Goal: Information Seeking & Learning: Find specific fact

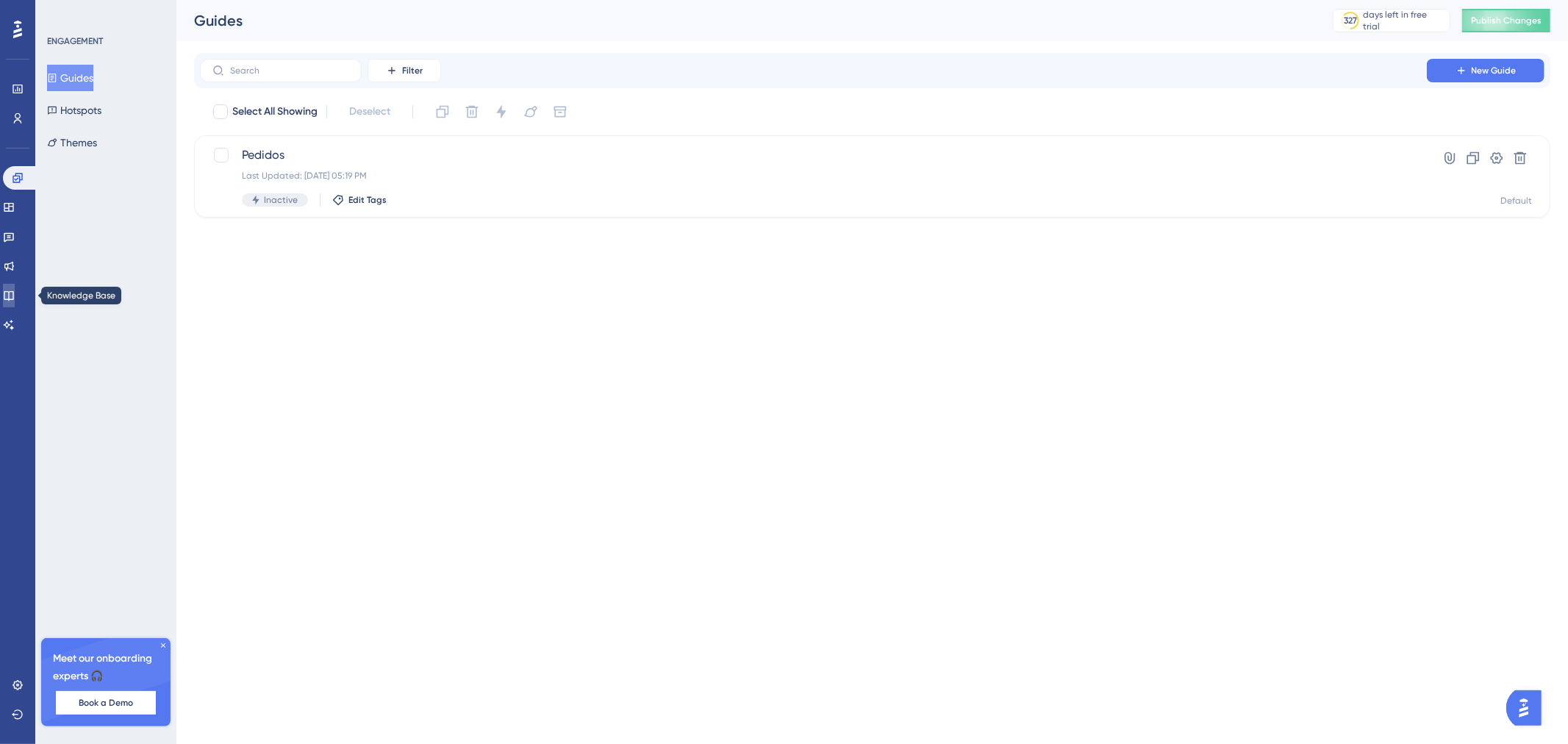
drag, startPoint x: 16, startPoint y: 292, endPoint x: 58, endPoint y: 255, distance: 56.0
click at [15, 292] on icon at bounding box center [9, 295] width 12 height 12
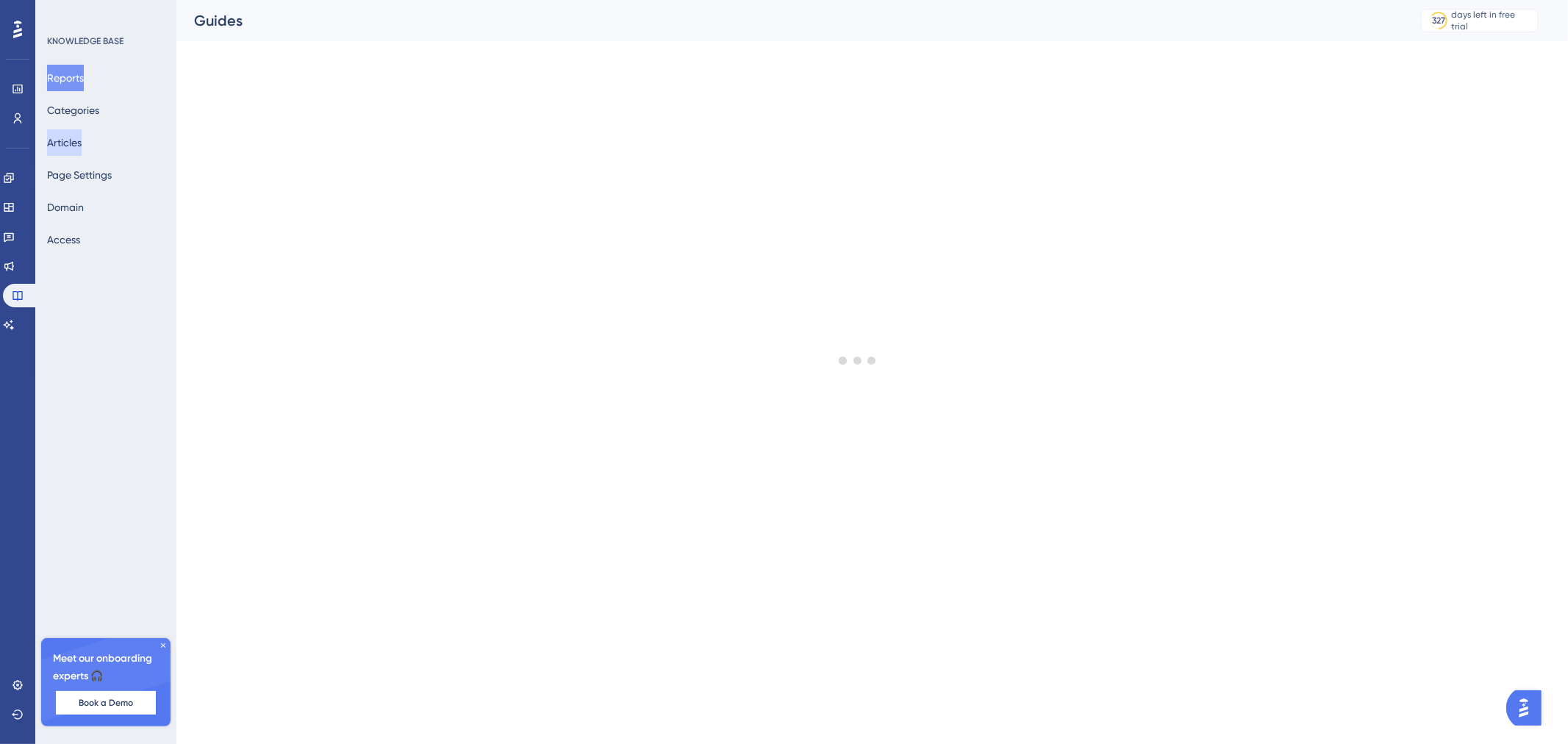
click at [77, 145] on button "Articles" at bounding box center [64, 143] width 35 height 26
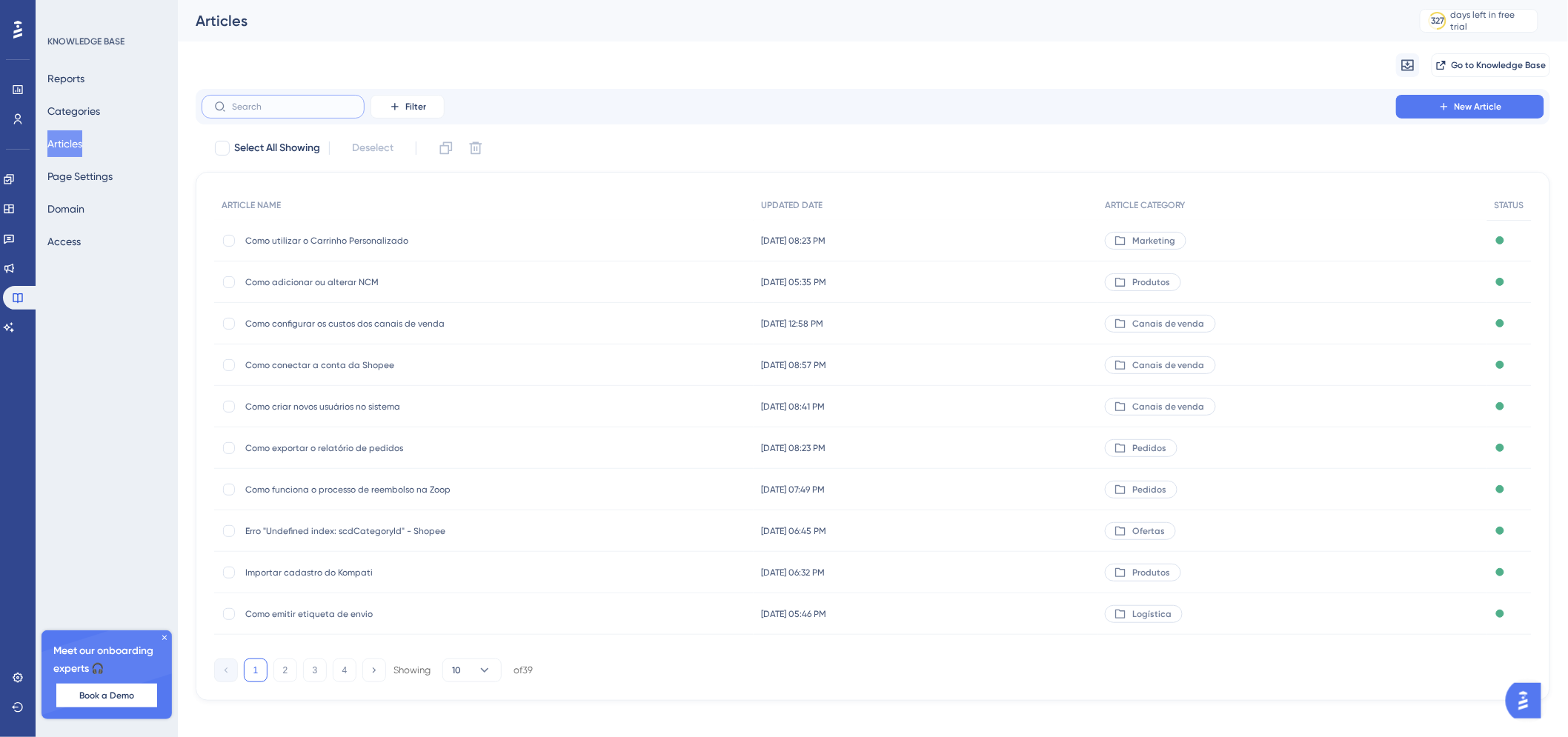
click at [286, 101] on input "text" at bounding box center [292, 106] width 120 height 10
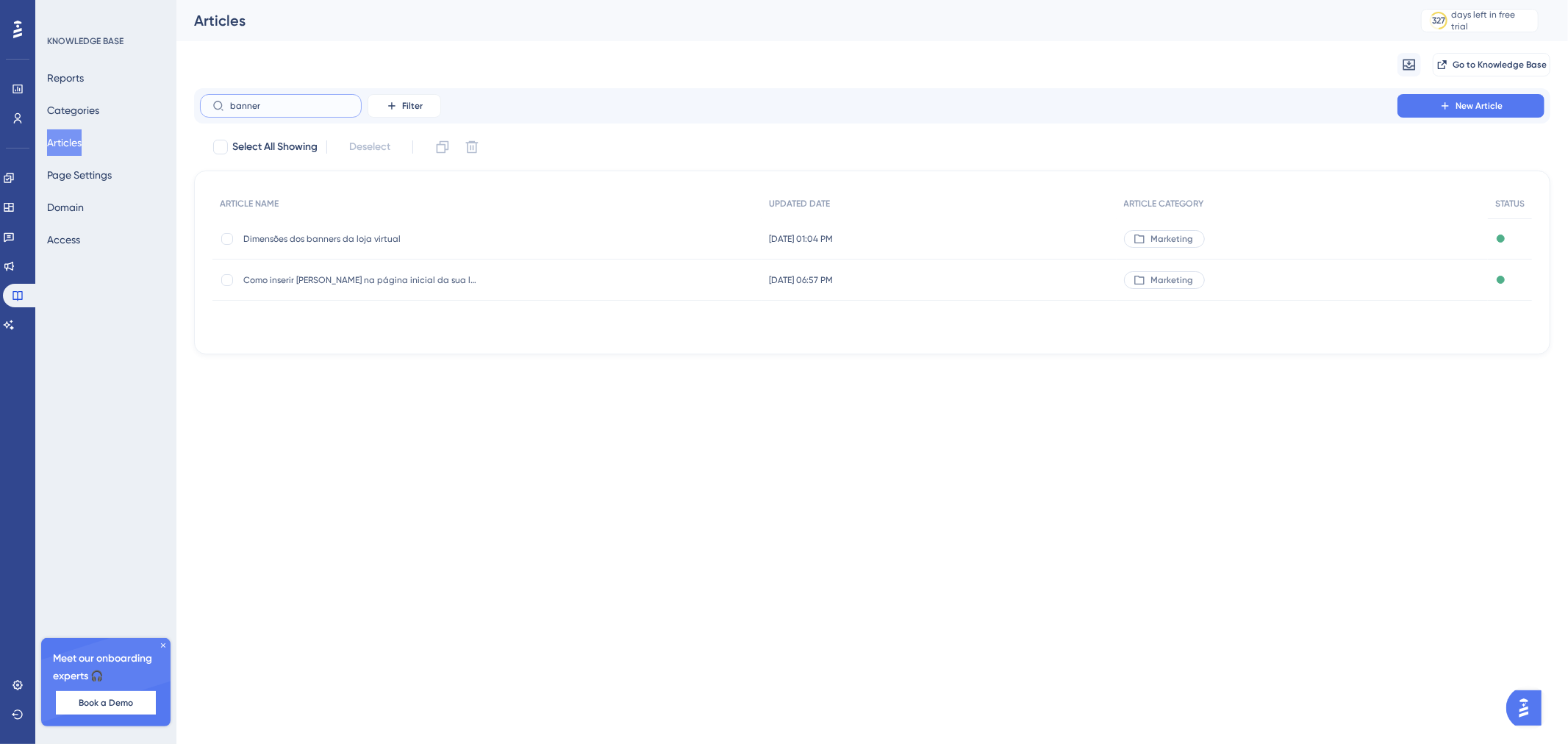
type input "banner"
click at [408, 236] on span "Dimensões dos banners da loja virtual" at bounding box center [360, 239] width 235 height 12
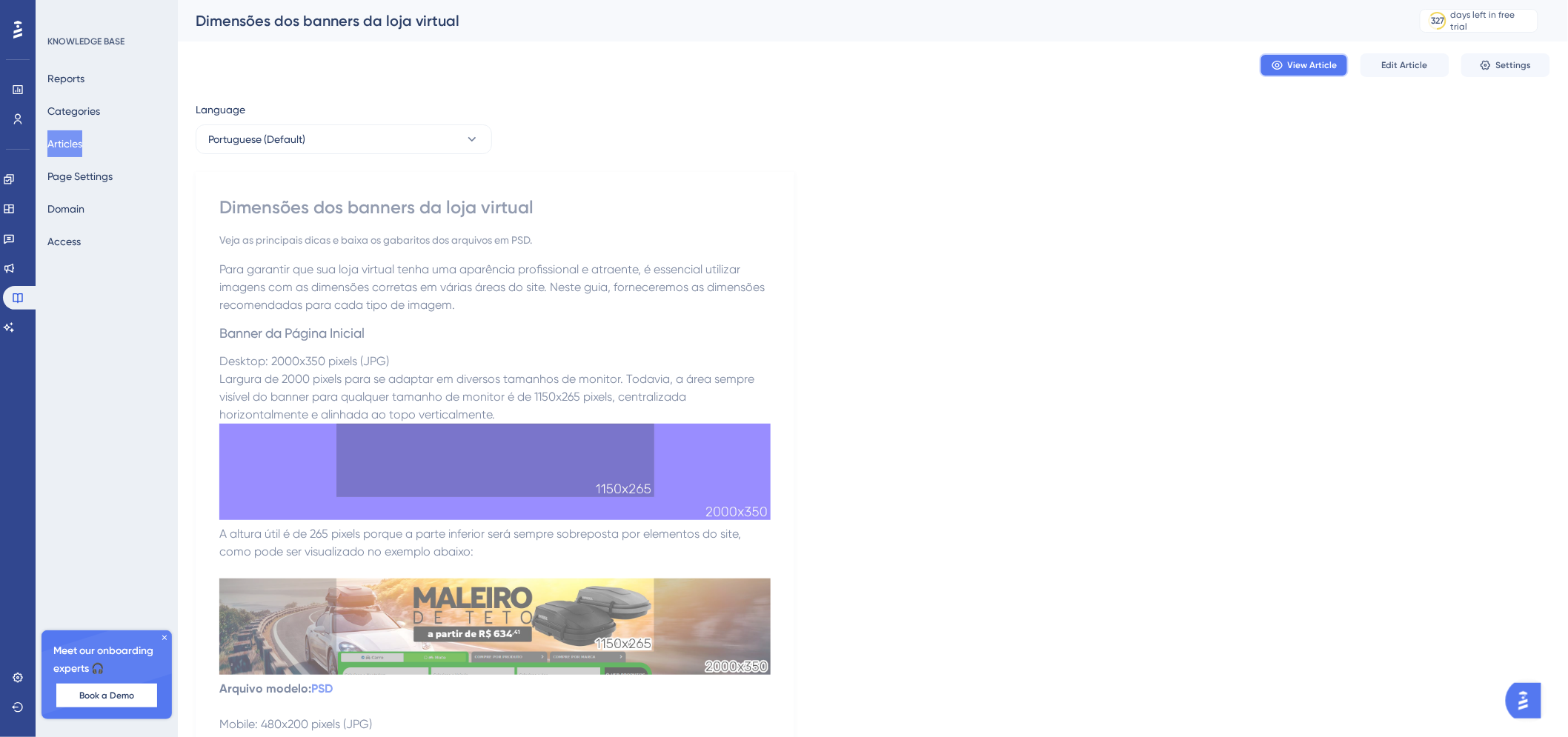
click at [1297, 61] on span "View Article" at bounding box center [1312, 65] width 50 height 12
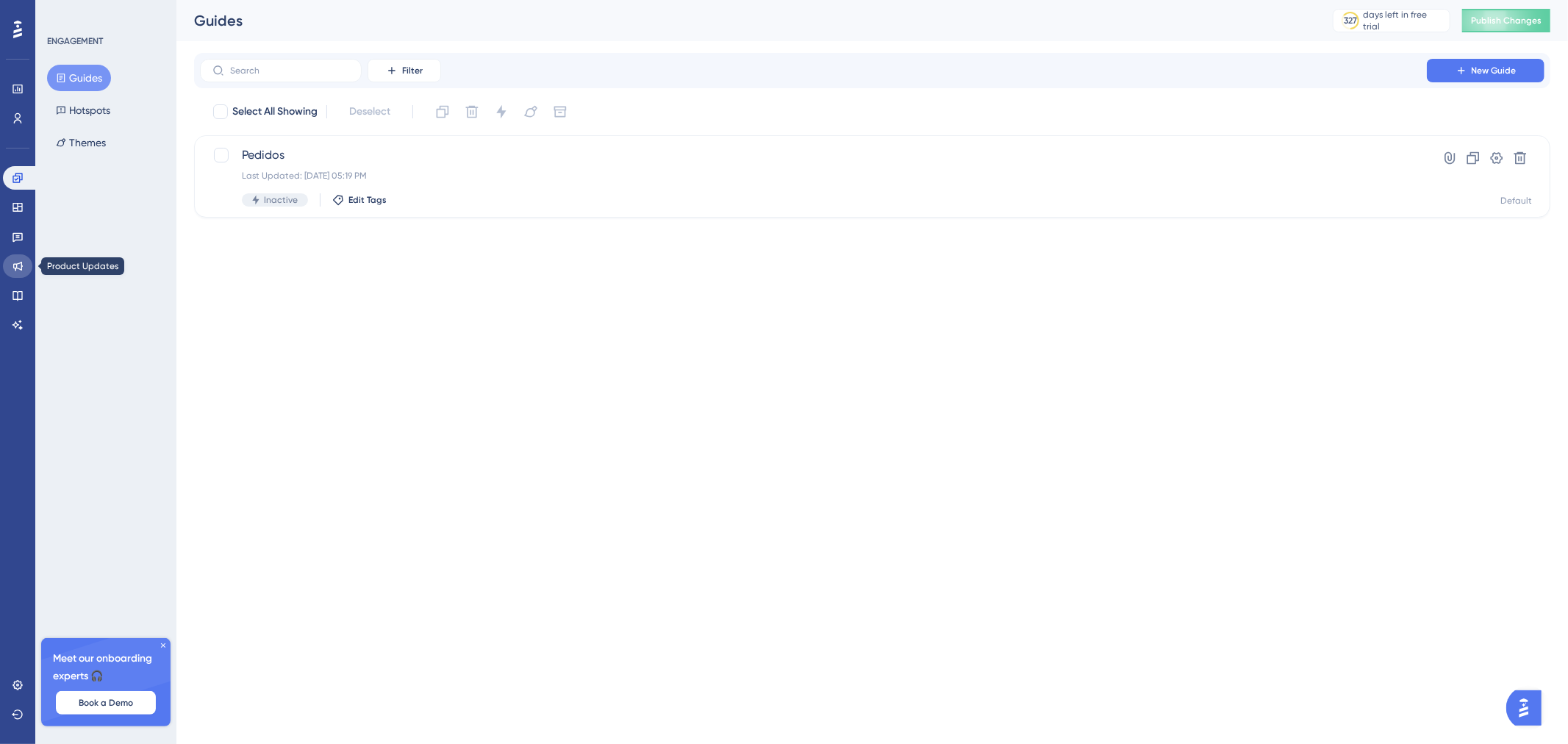
click at [15, 275] on link at bounding box center [18, 266] width 30 height 24
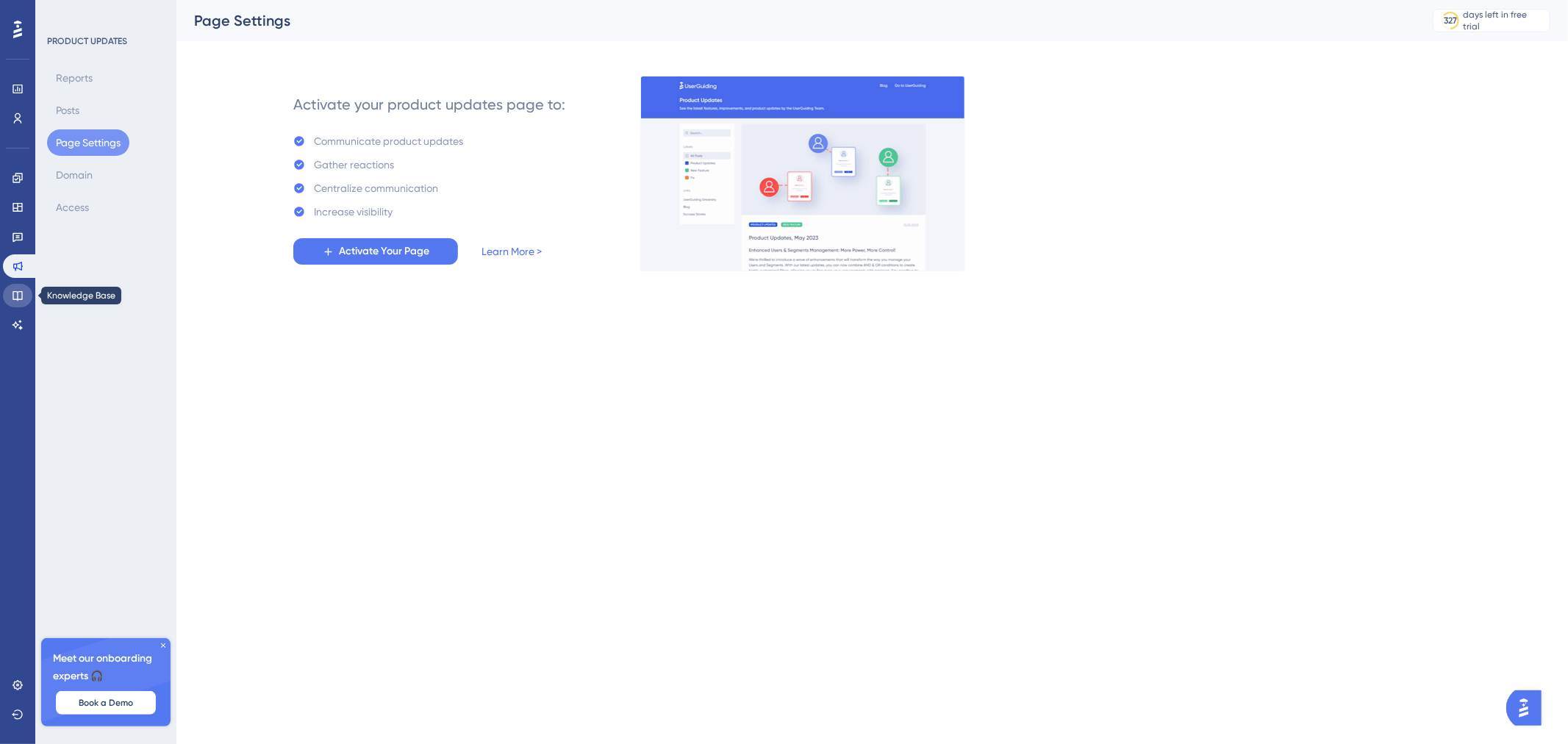
click at [12, 287] on link at bounding box center [18, 295] width 30 height 24
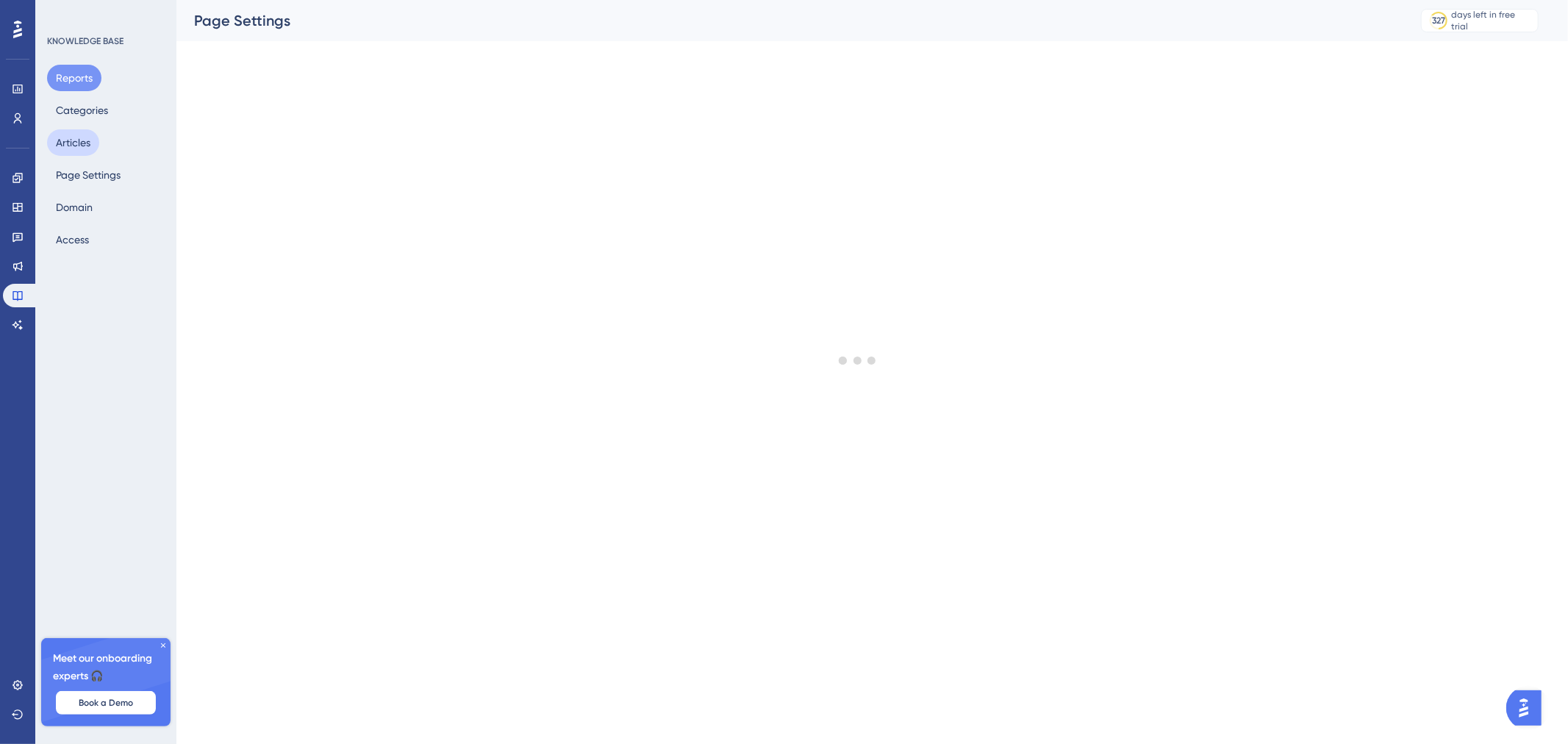
click at [88, 145] on button "Articles" at bounding box center [73, 143] width 52 height 26
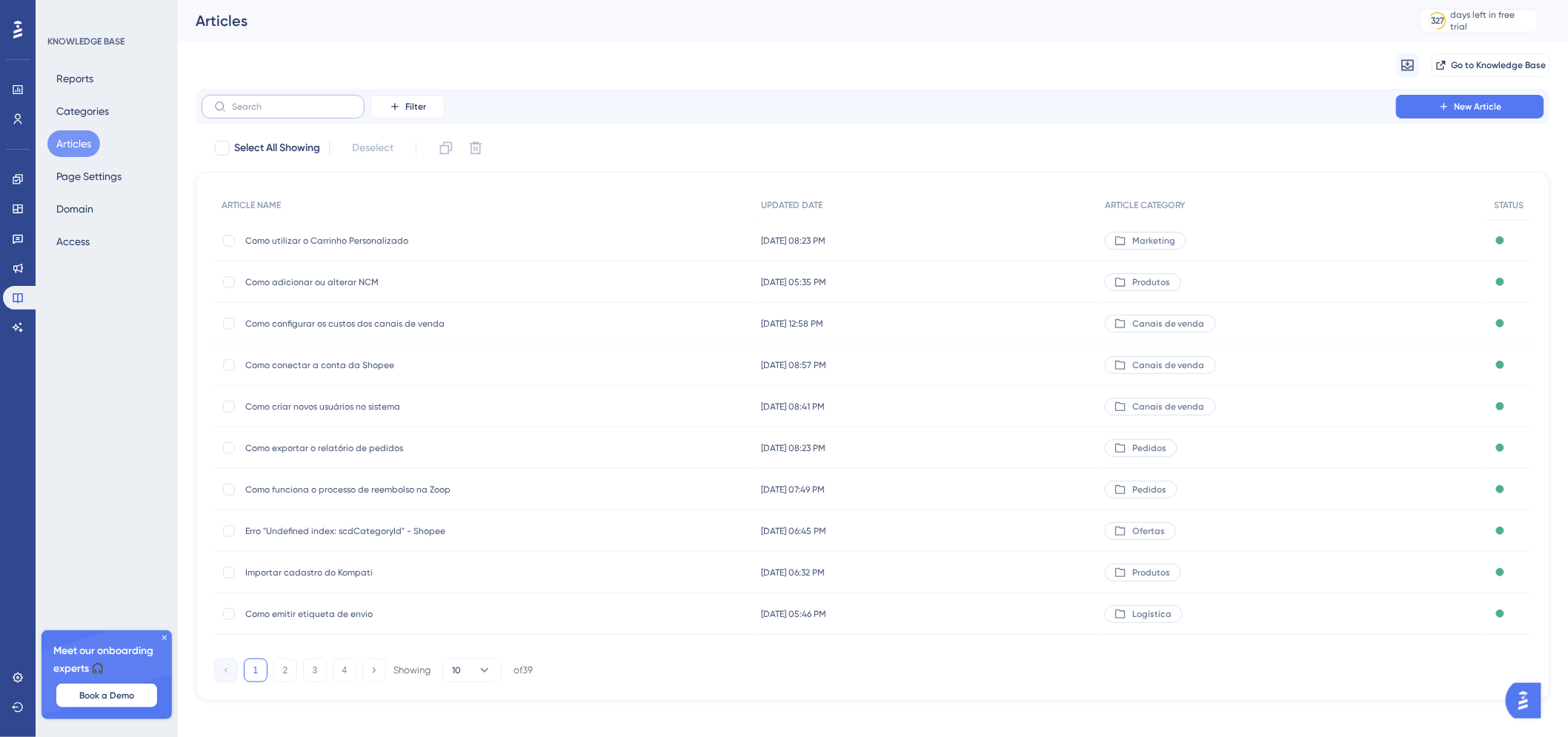
click at [246, 97] on label at bounding box center [283, 106] width 163 height 24
click at [246, 101] on input "text" at bounding box center [292, 106] width 120 height 10
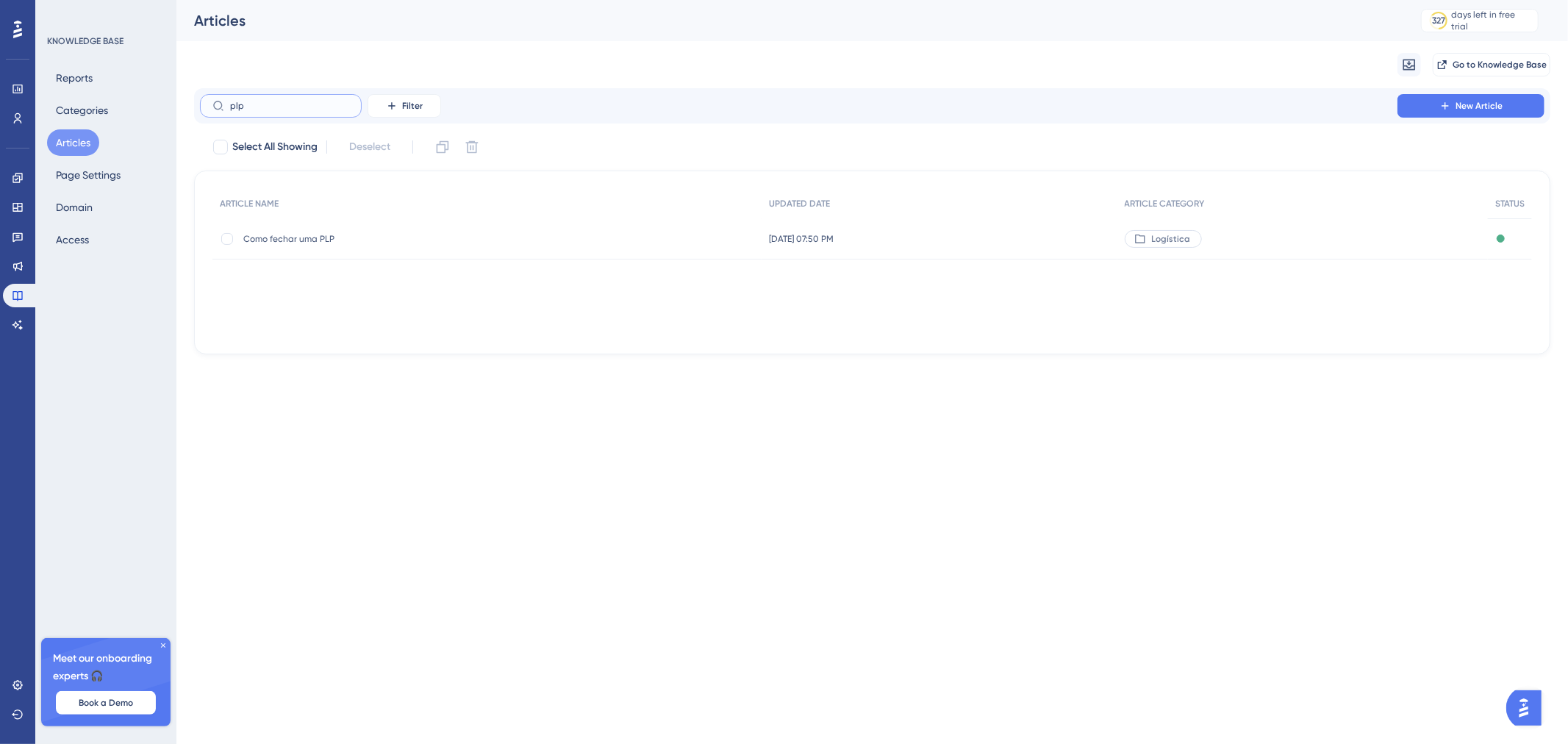
type input "plp"
click at [770, 245] on div "[DATE] 07:50 PM [DATE] 07:50 PM" at bounding box center [938, 239] width 355 height 41
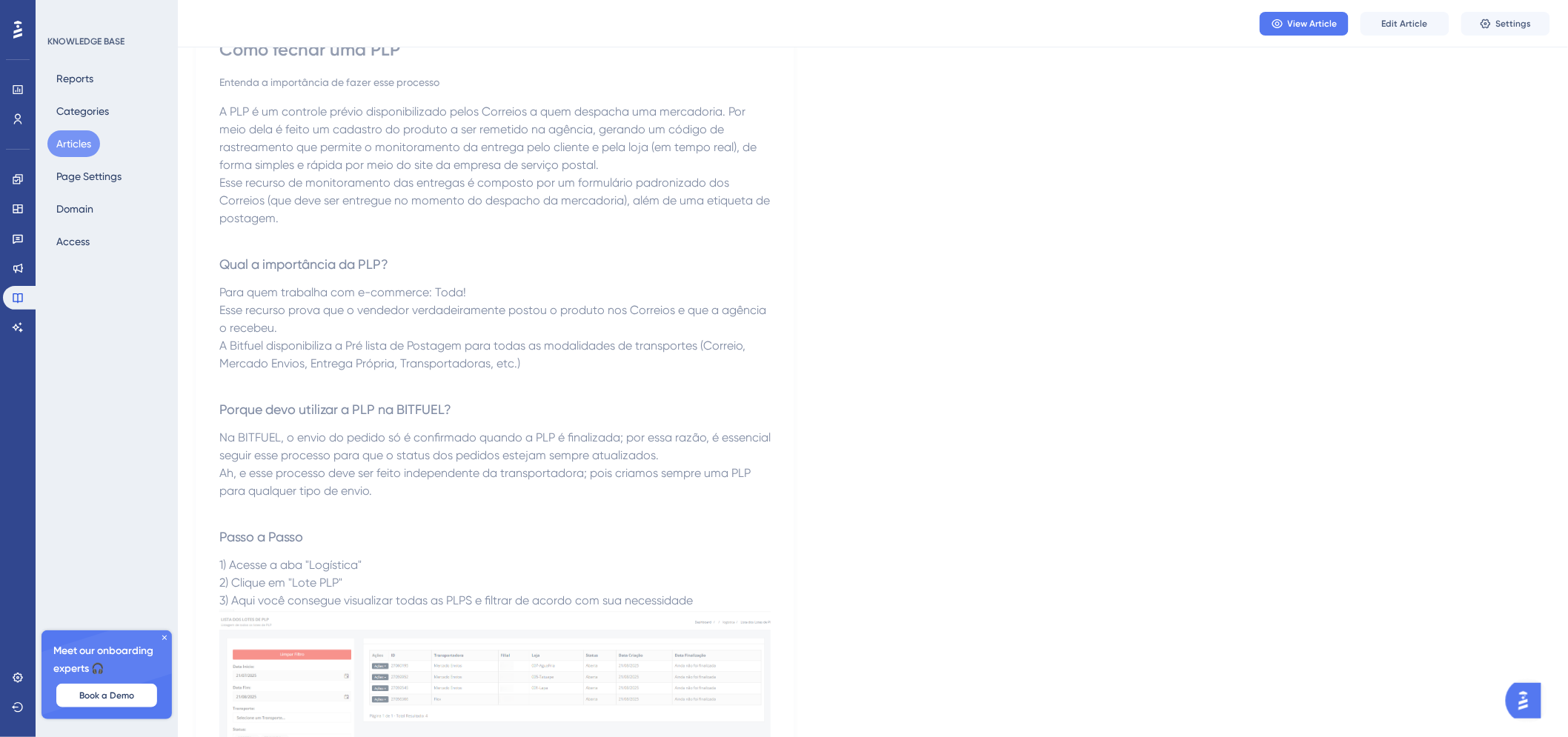
scroll to position [20, 0]
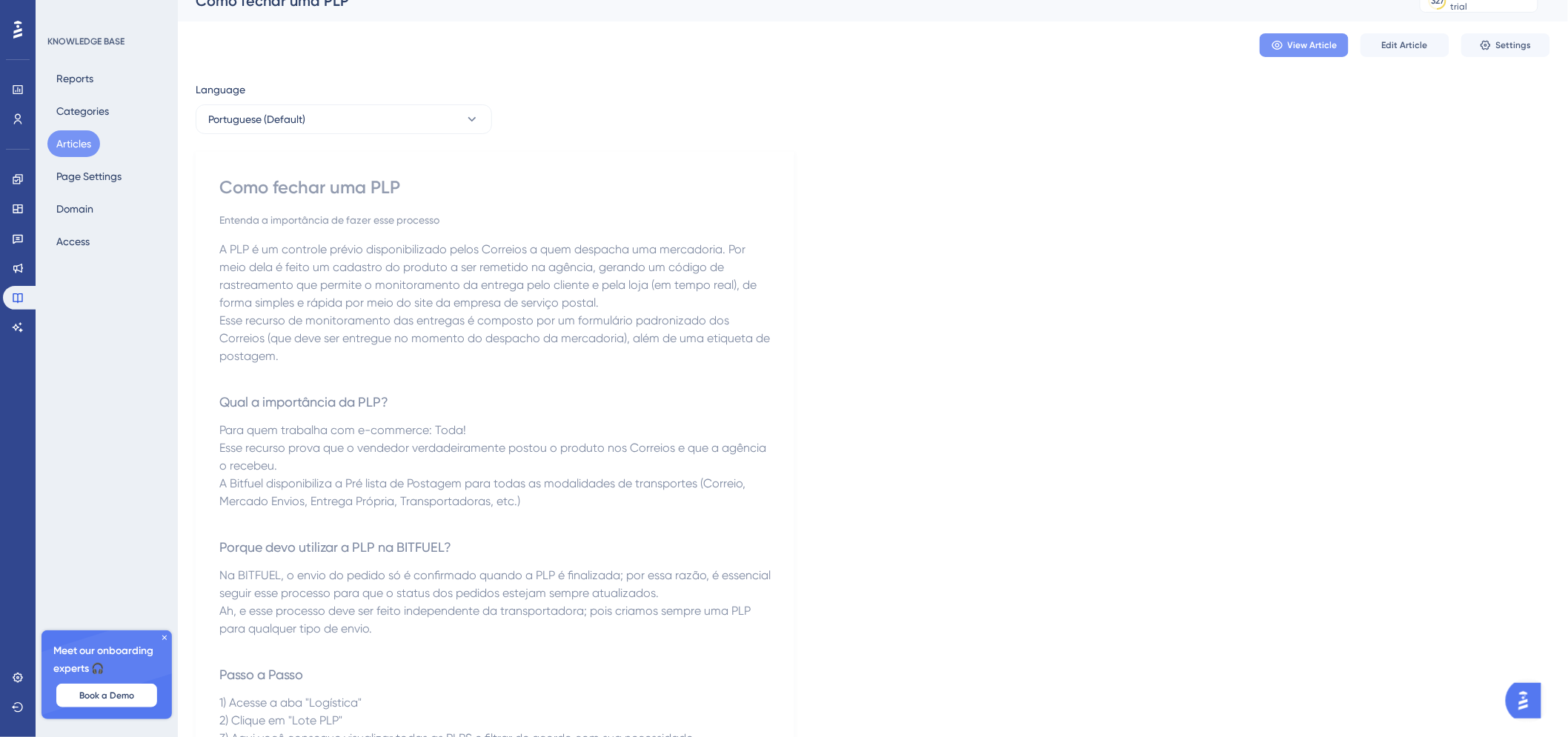
click at [1340, 38] on button "View Article" at bounding box center [1303, 45] width 89 height 24
